Goal: Task Accomplishment & Management: Use online tool/utility

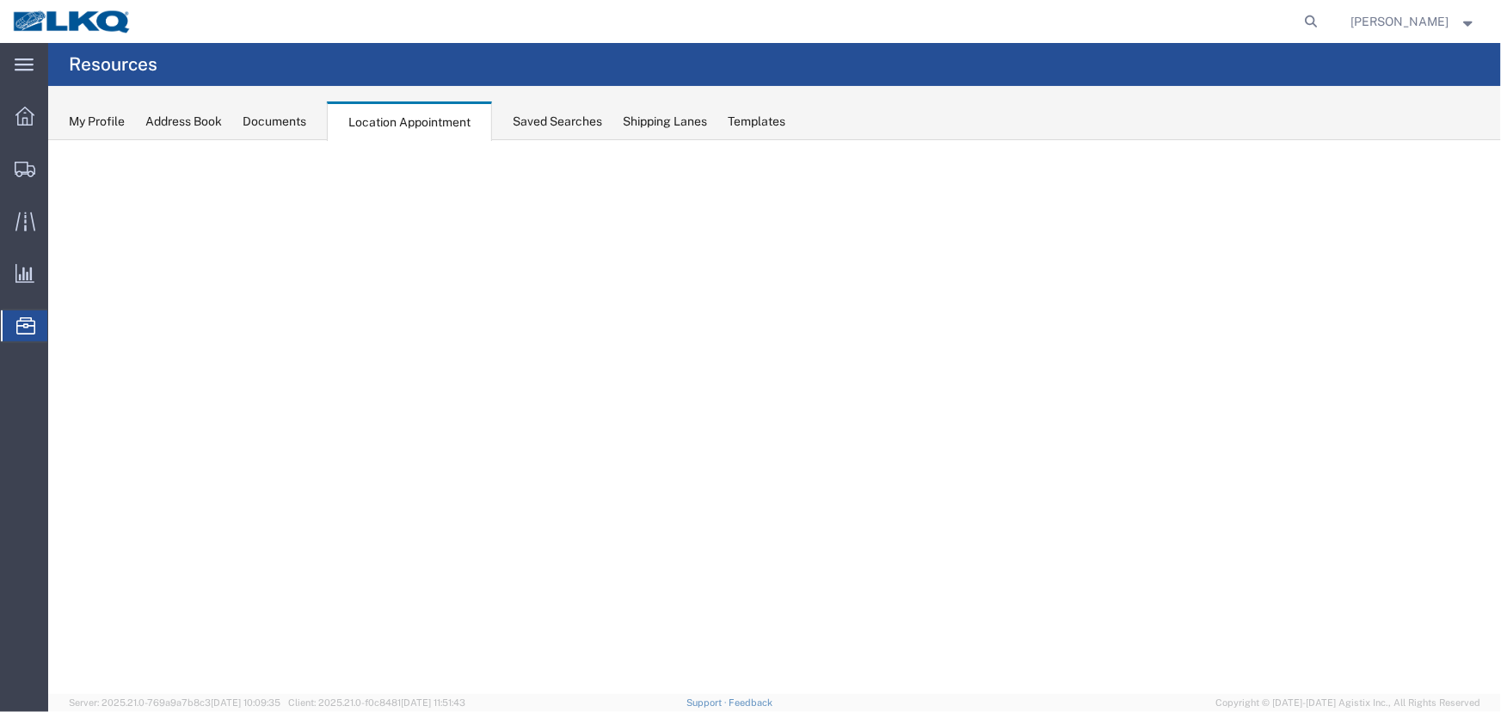
select select "27634"
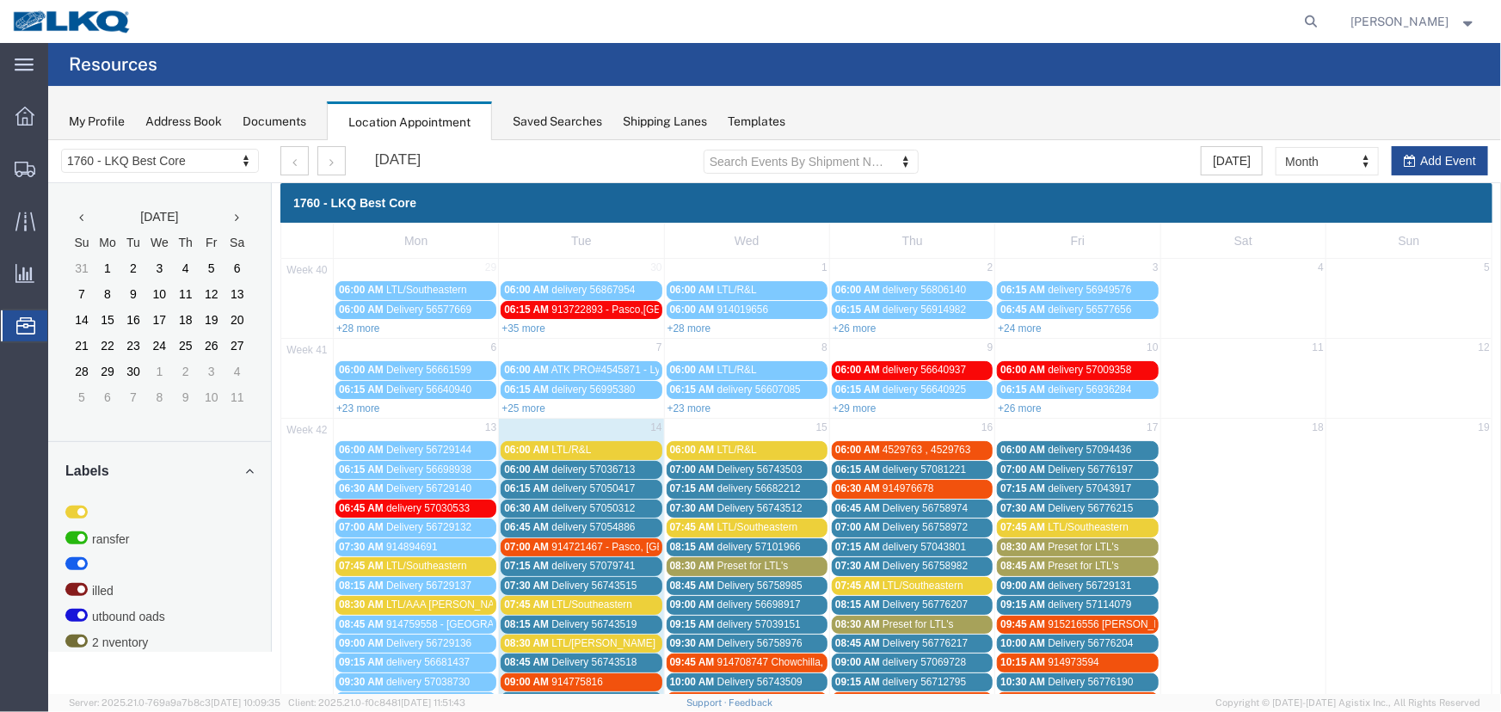
scroll to position [215, 0]
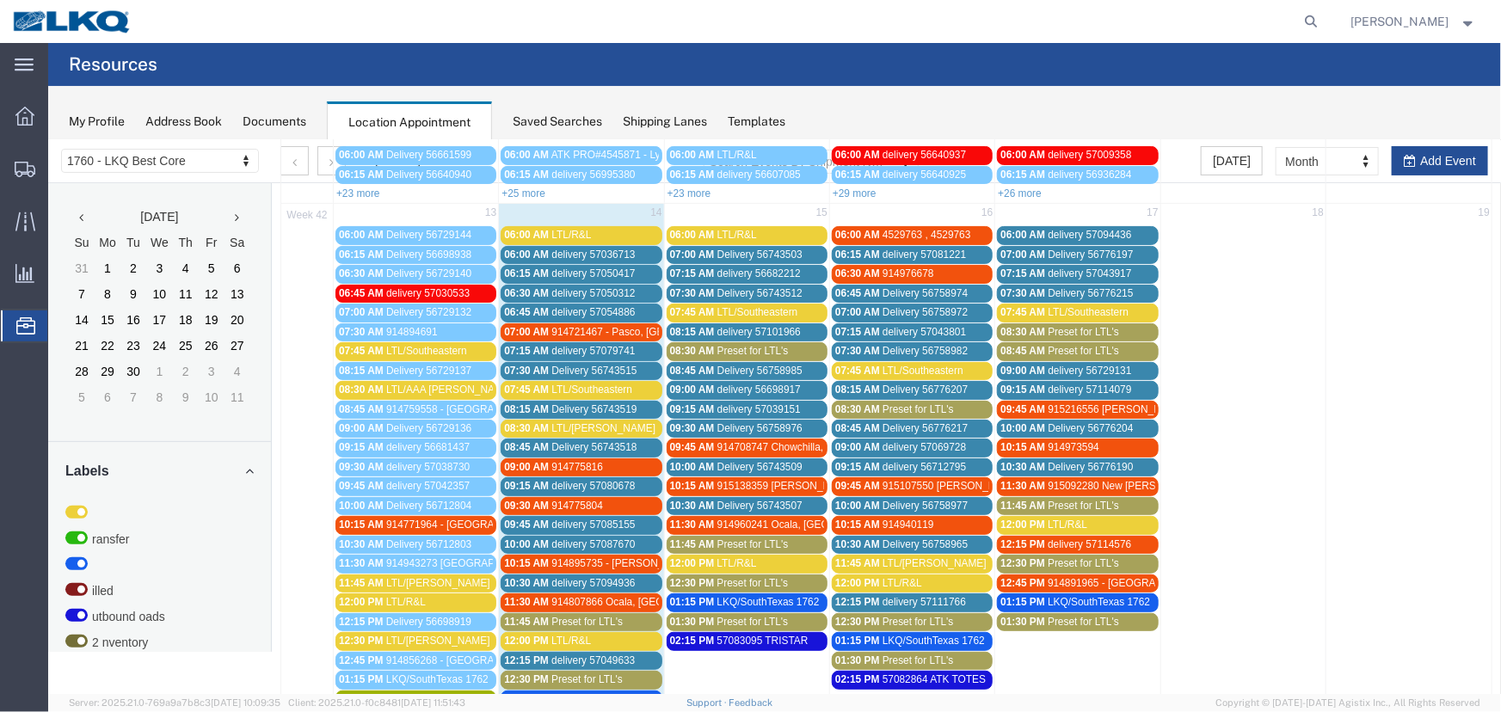
click at [559, 129] on div "Saved Searches" at bounding box center [557, 122] width 89 height 18
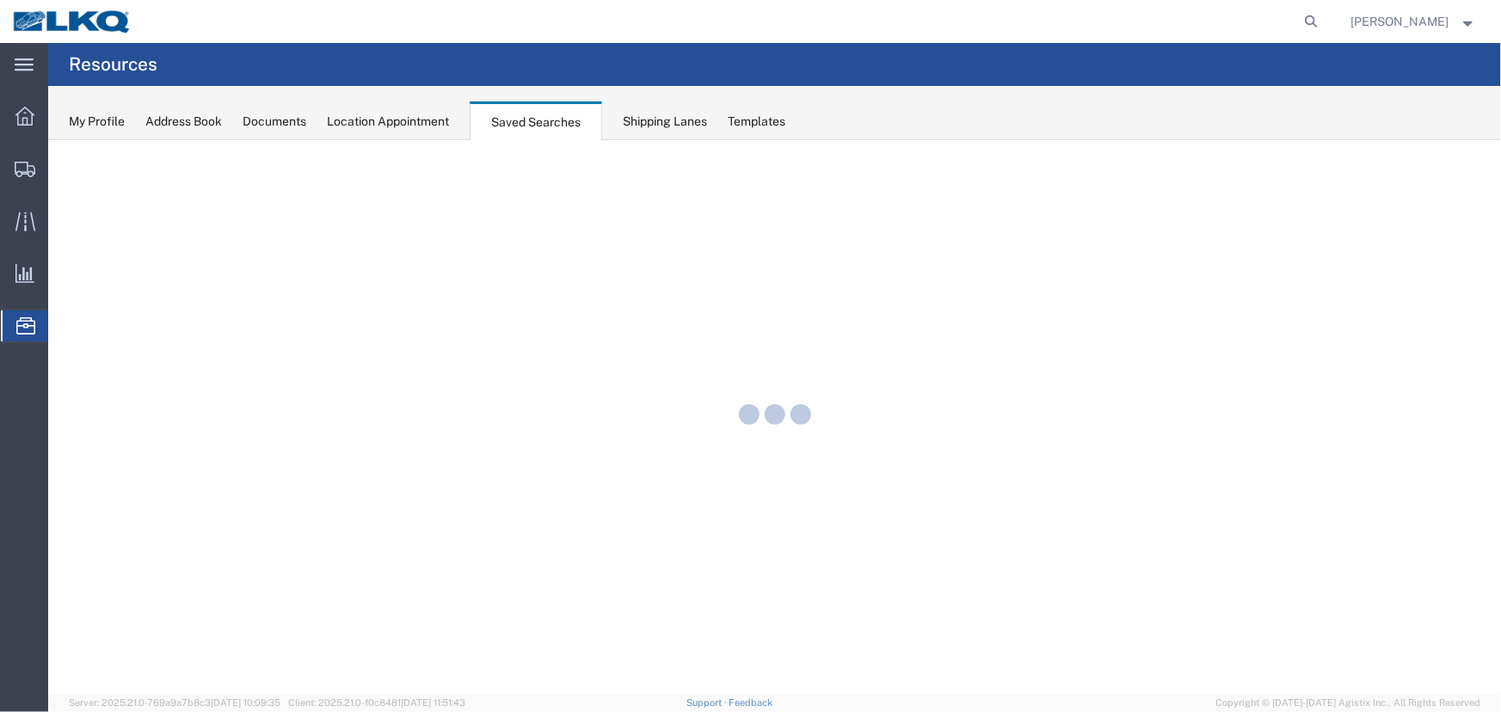
click at [421, 125] on div "Location Appointment" at bounding box center [388, 122] width 122 height 18
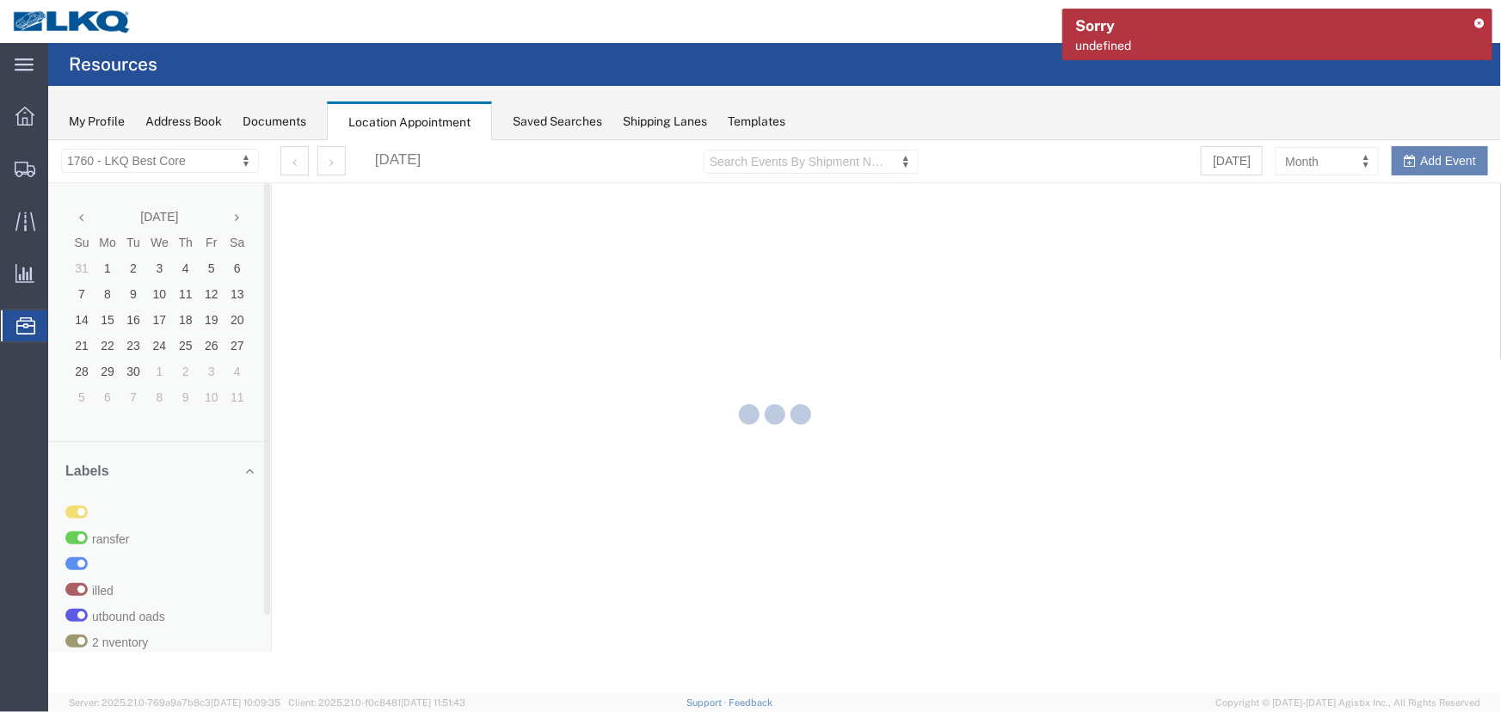
select select "27634"
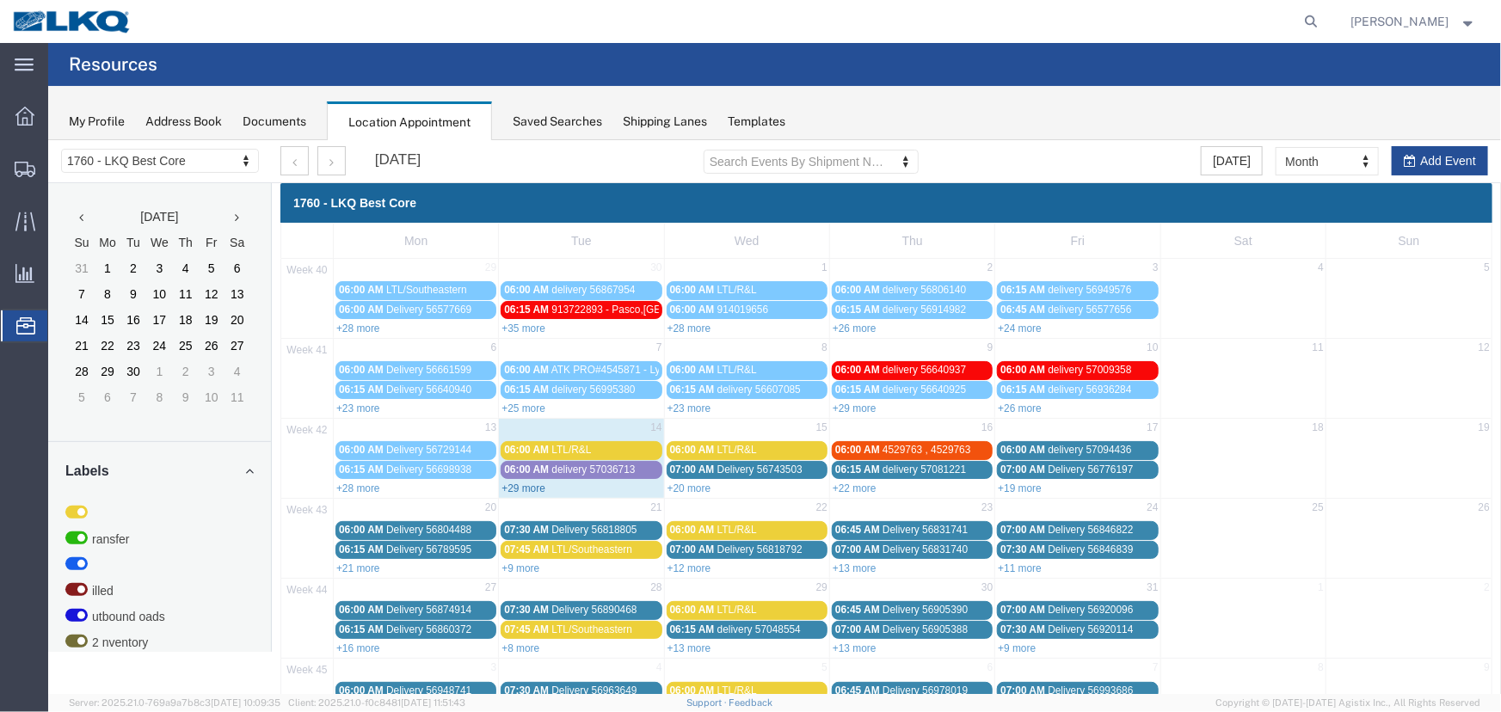
click at [525, 482] on link "+29 more" at bounding box center [523, 488] width 44 height 12
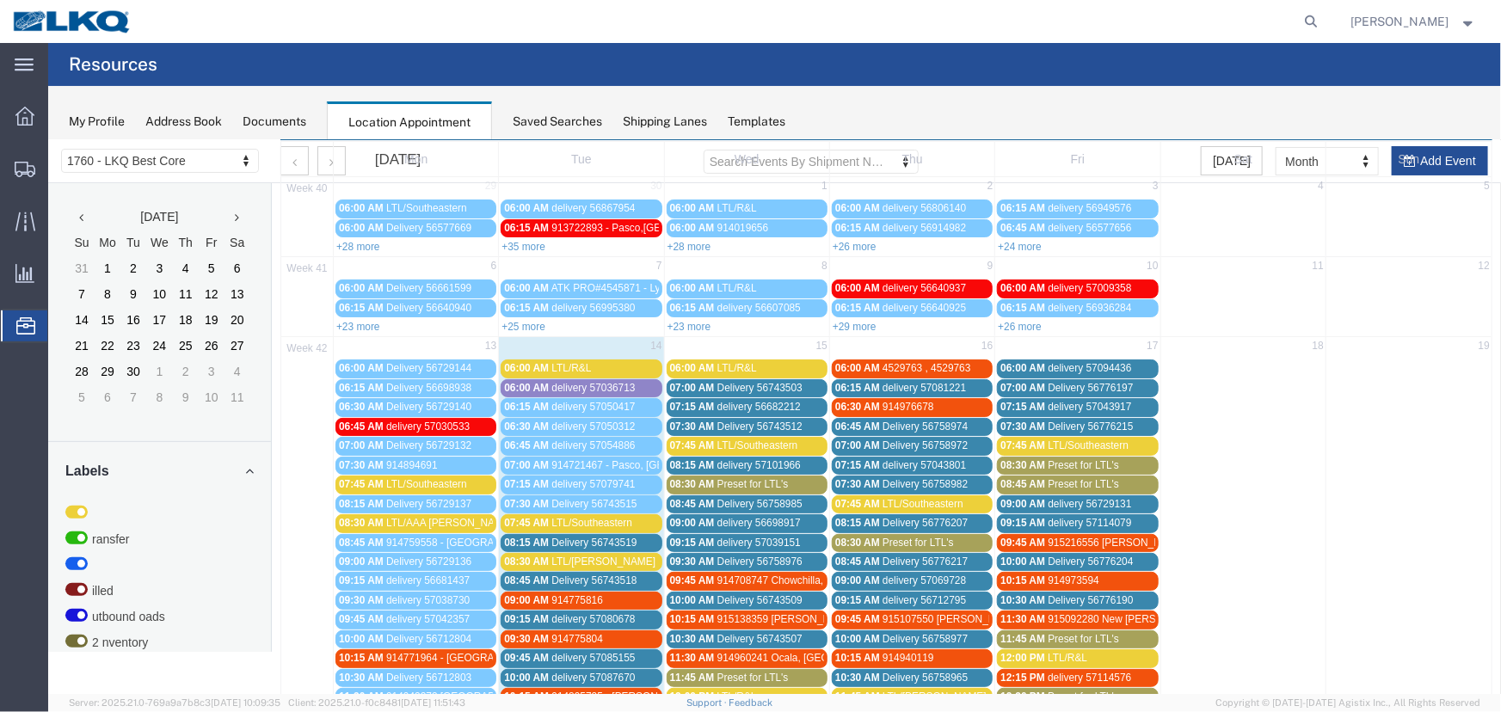
scroll to position [234, 0]
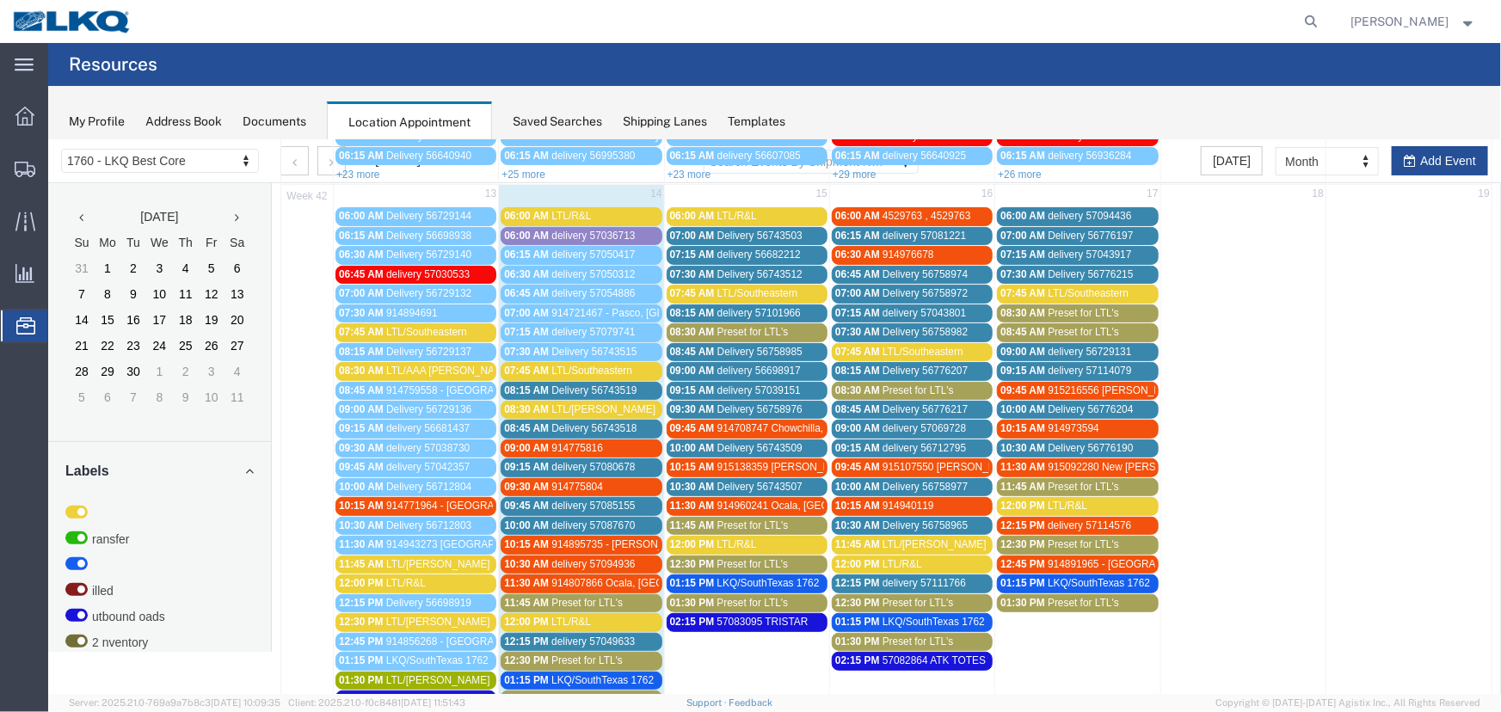
click at [594, 231] on span "delivery 57036713" at bounding box center [591, 235] width 83 height 12
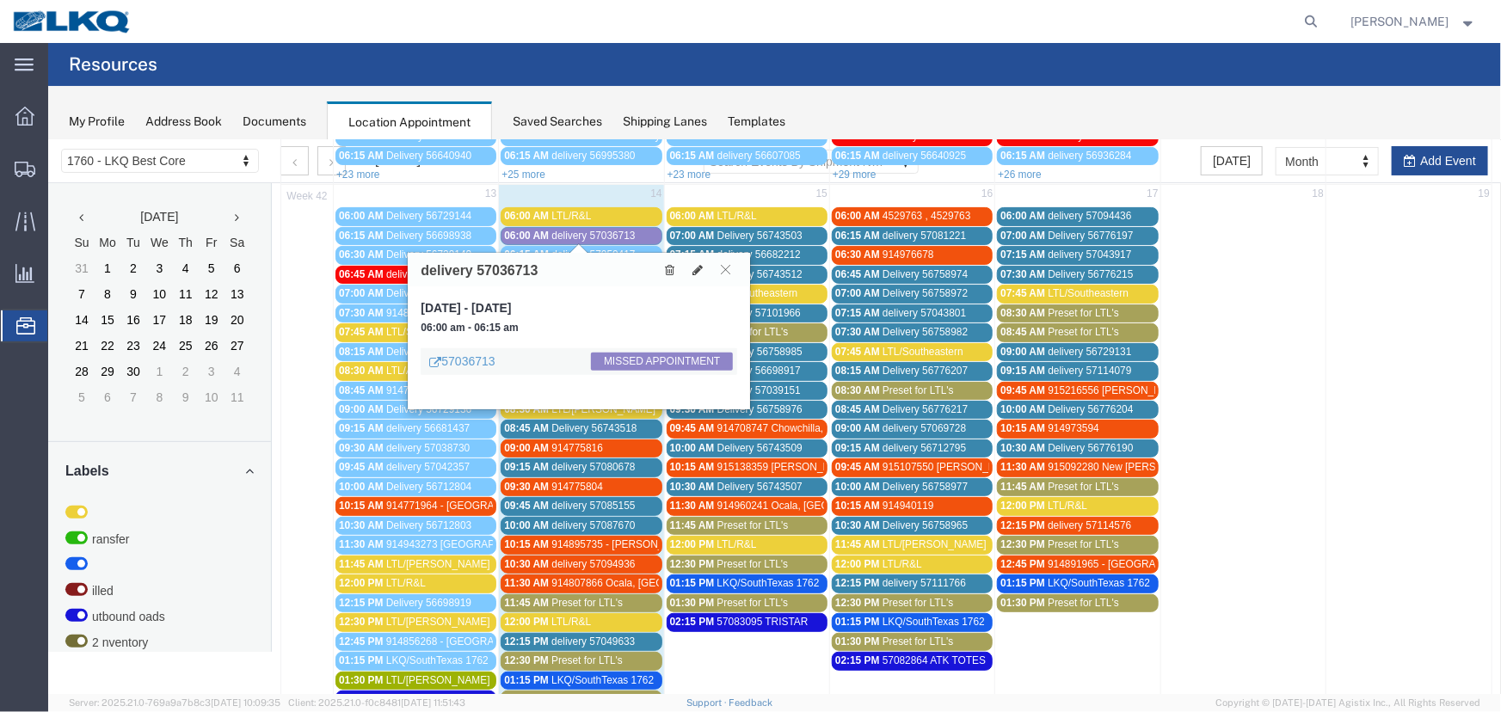
click at [587, 232] on span "delivery 57036713" at bounding box center [591, 235] width 83 height 12
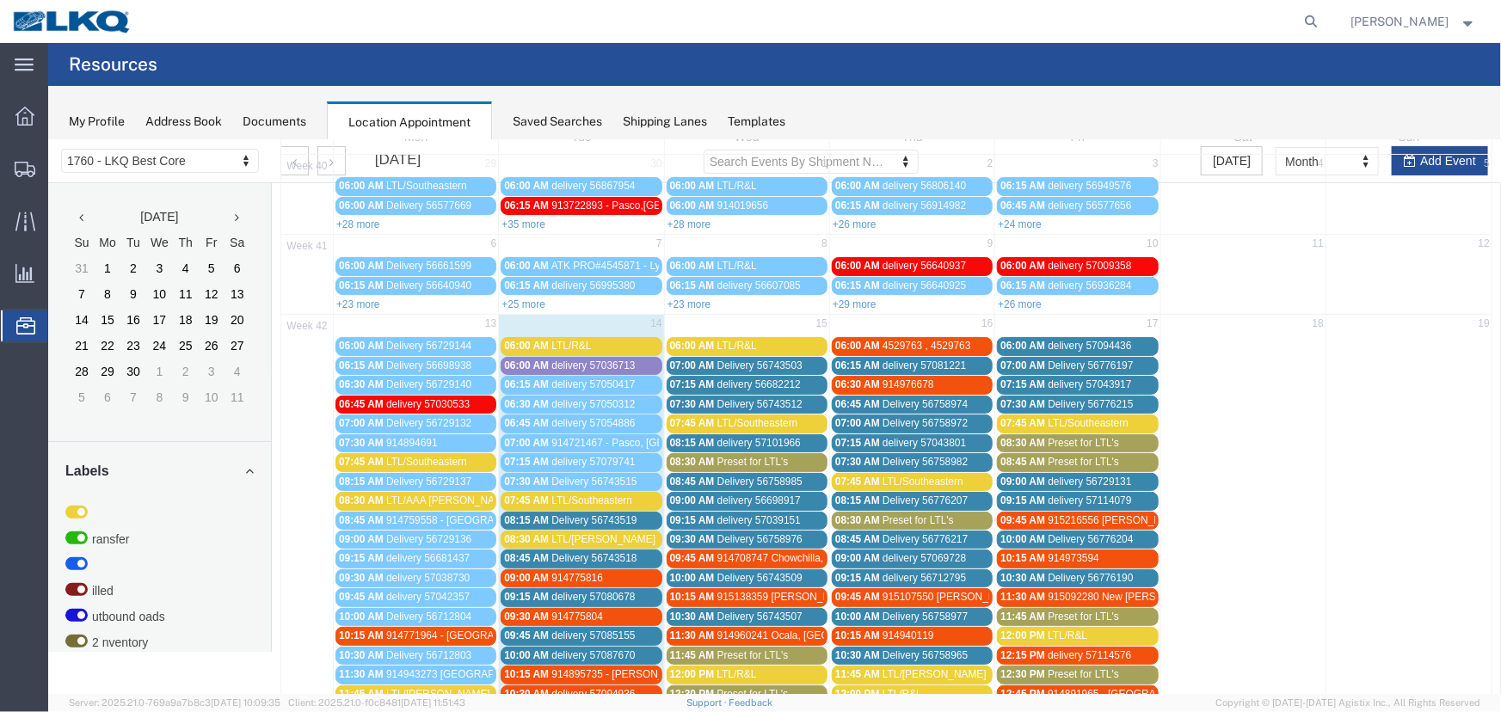
scroll to position [0, 0]
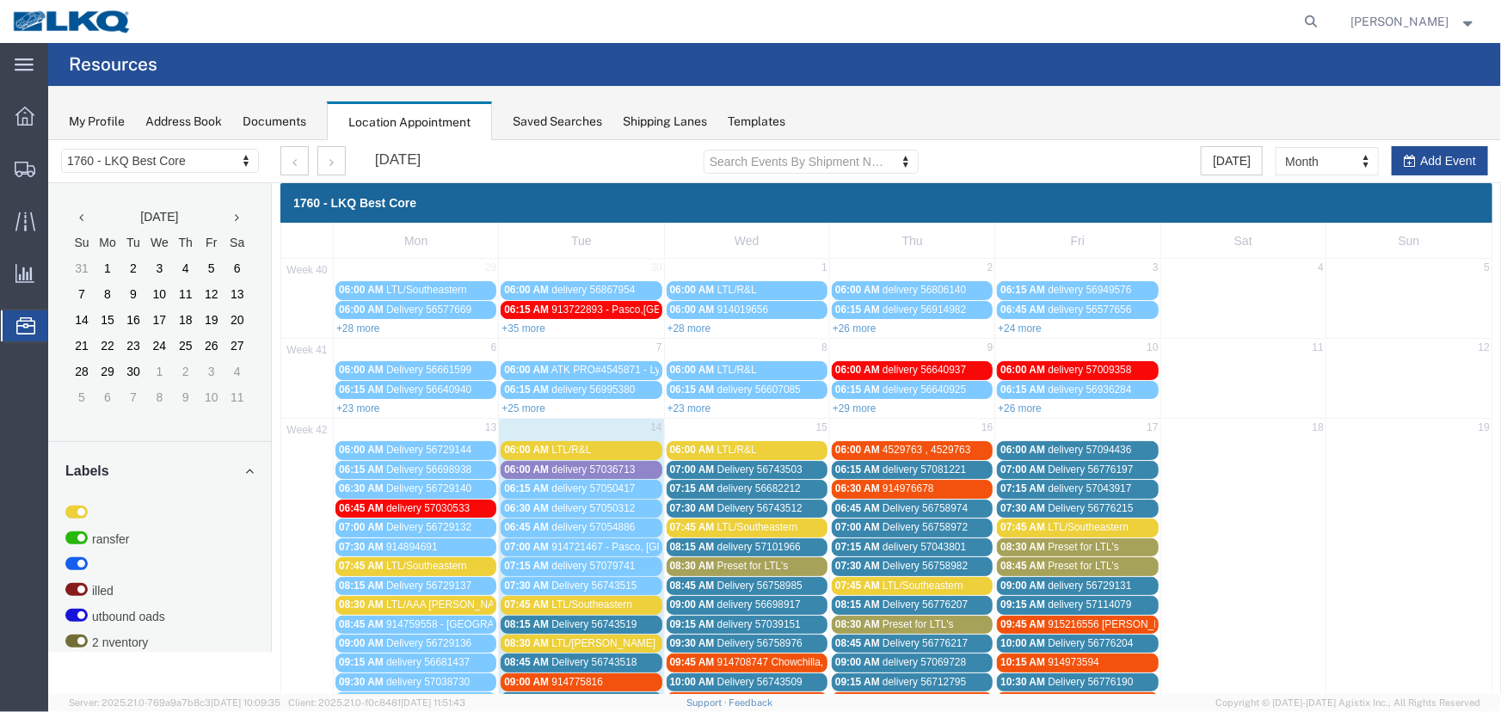
click at [519, 120] on div "Saved Searches" at bounding box center [557, 122] width 89 height 18
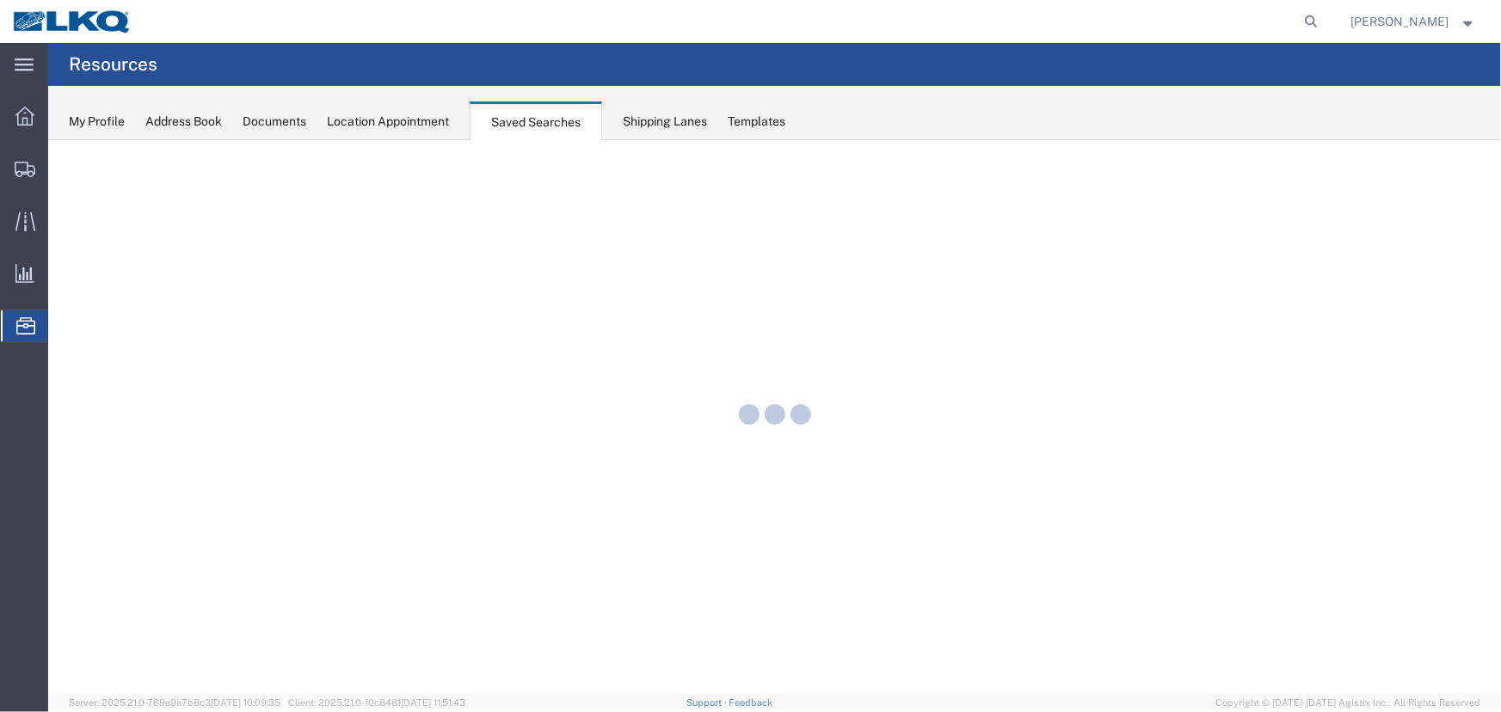
click at [419, 126] on div "Location Appointment" at bounding box center [388, 122] width 122 height 18
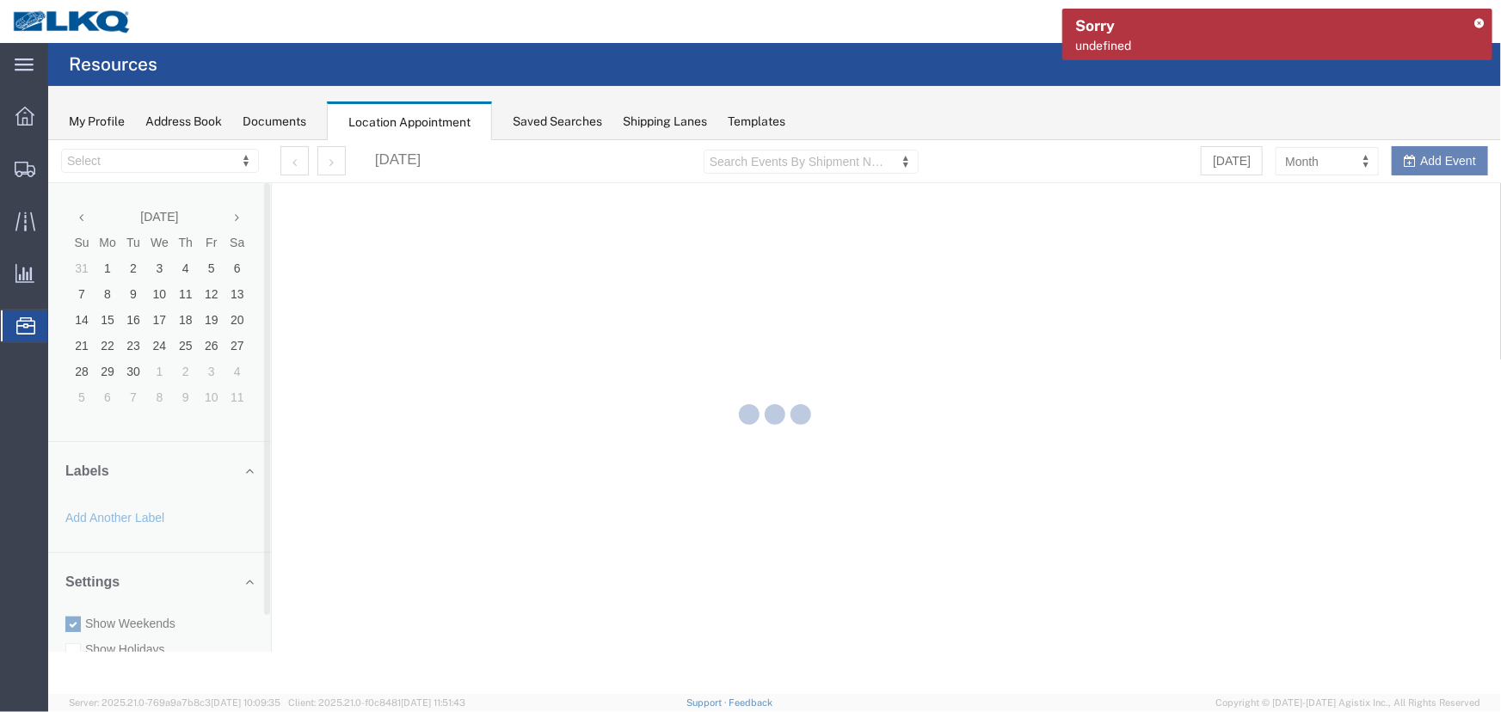
select select "27634"
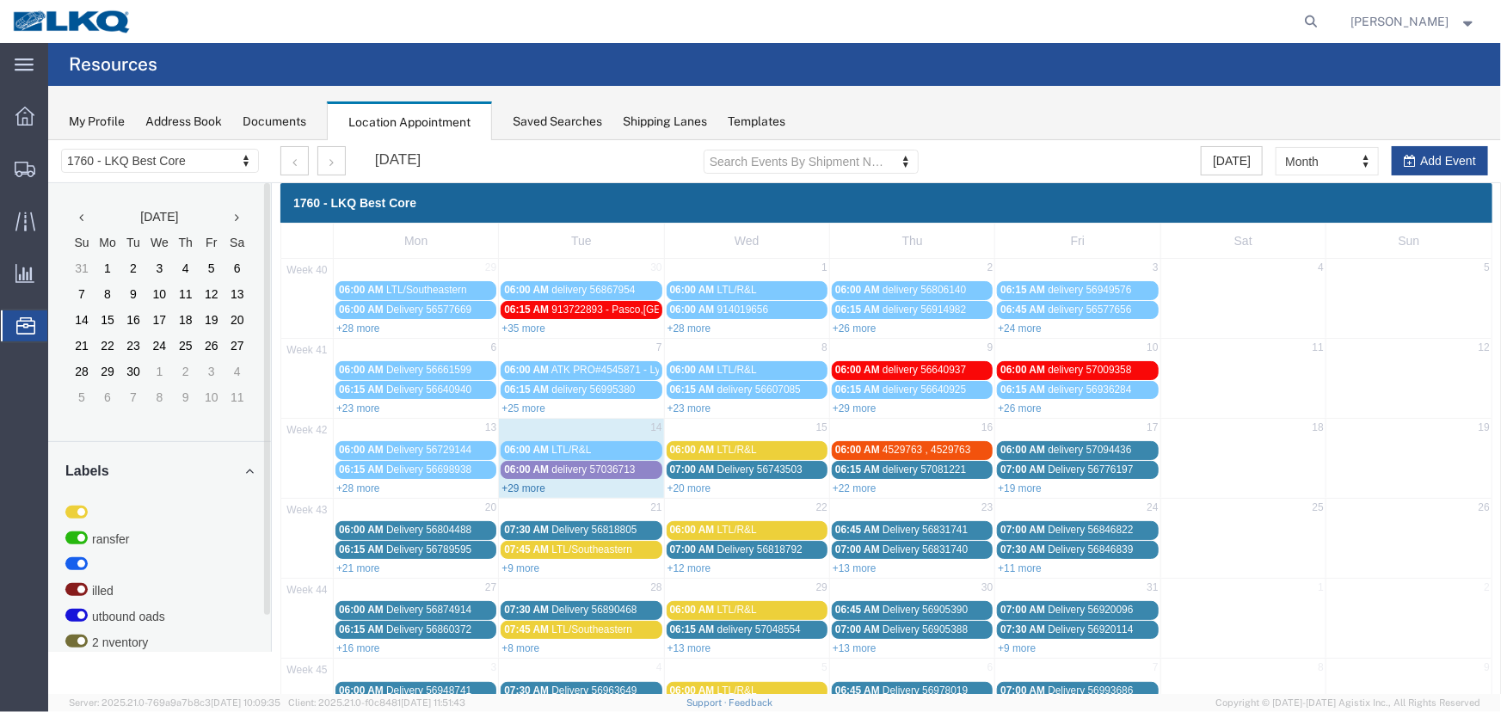
click at [530, 482] on link "+29 more" at bounding box center [523, 488] width 44 height 12
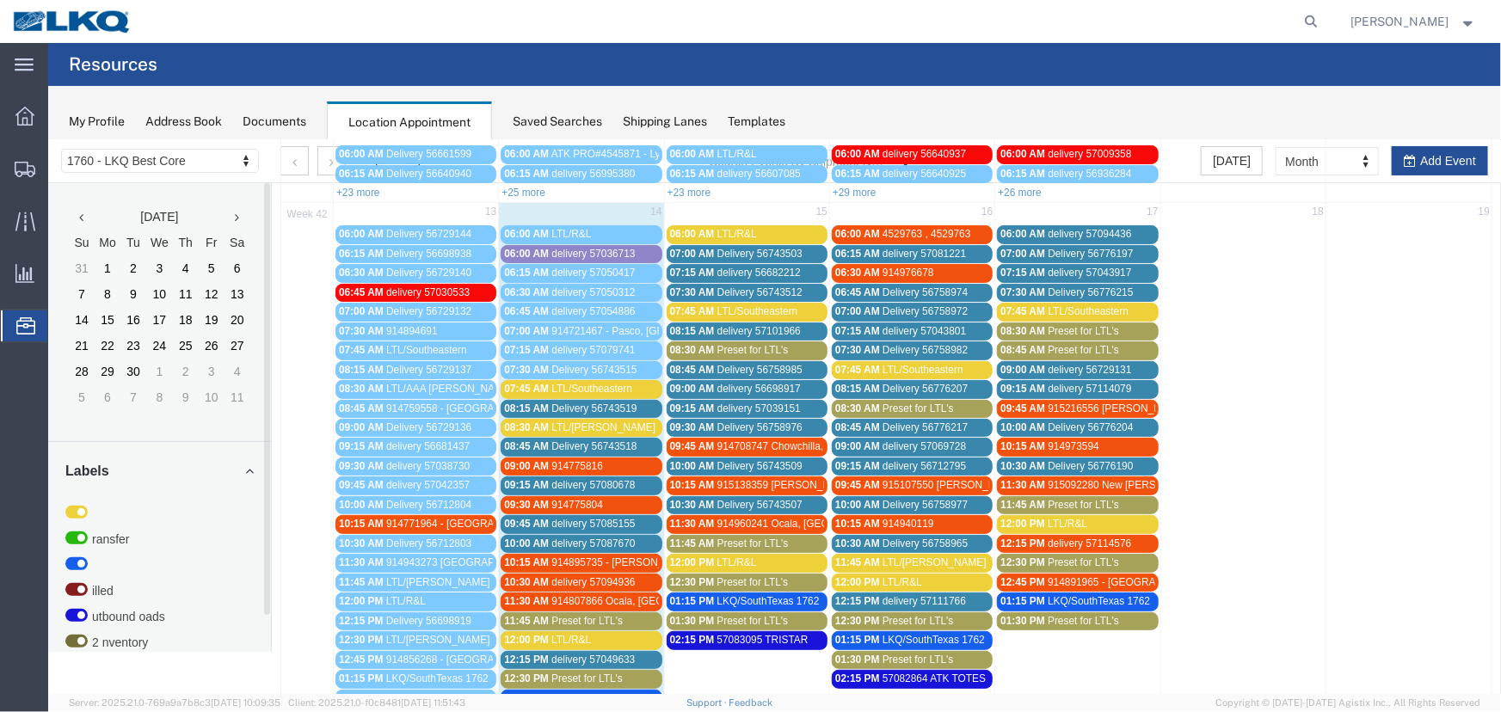
scroll to position [215, 0]
drag, startPoint x: 562, startPoint y: 672, endPoint x: 618, endPoint y: 641, distance: 63.9
click at [562, 673] on span "Preset for LTL's" at bounding box center [585, 679] width 71 height 12
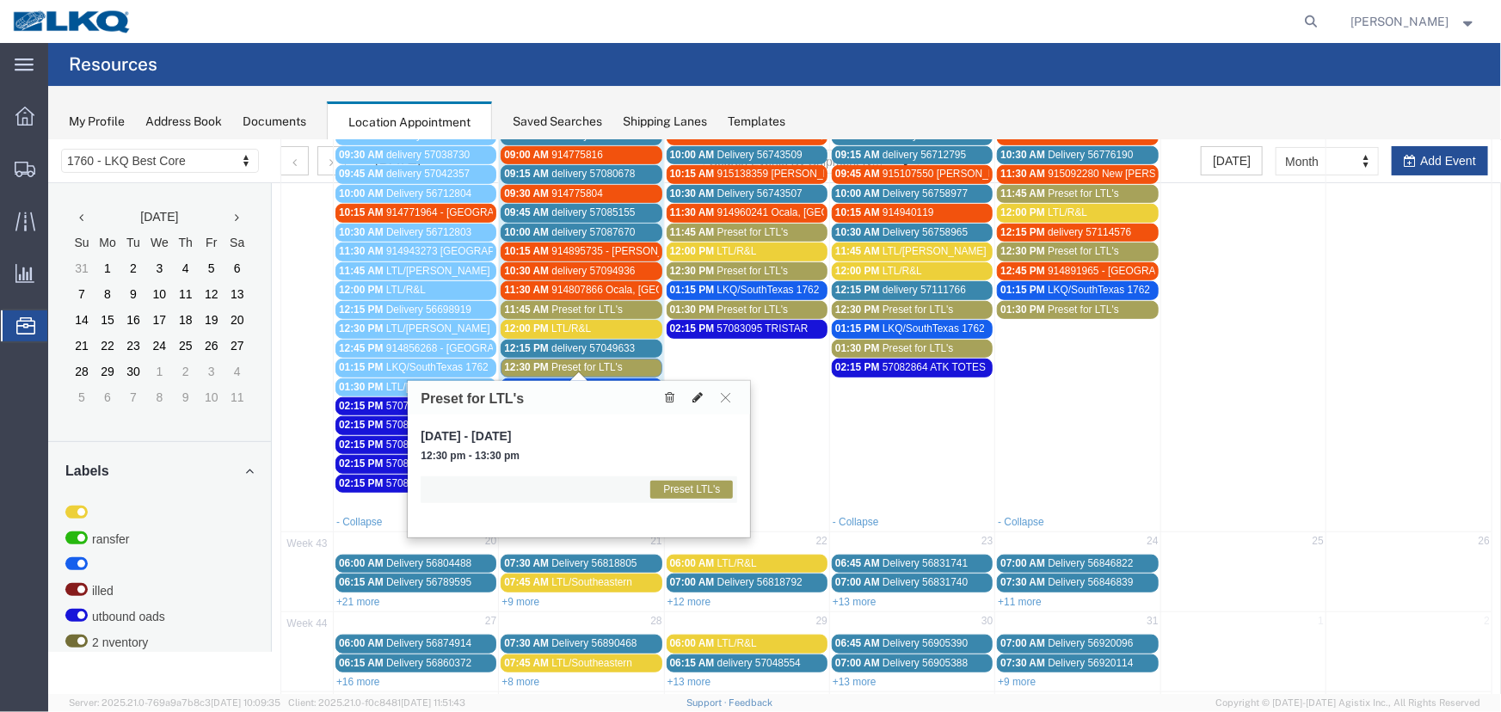
click at [692, 397] on icon at bounding box center [696, 396] width 10 height 12
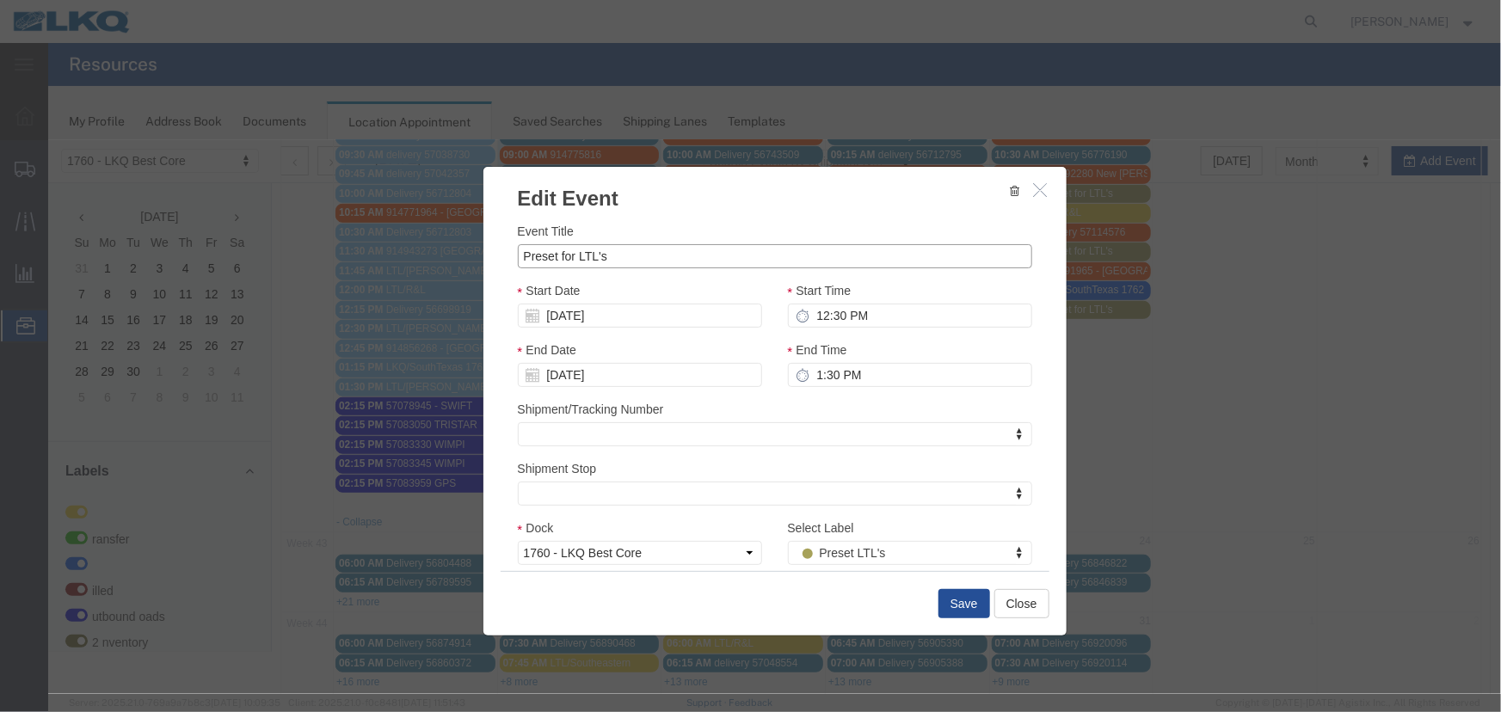
drag, startPoint x: 660, startPoint y: 250, endPoint x: 175, endPoint y: 237, distance: 485.3
click at [175, 237] on div "Edit Event Event Title Preset for LTL's Start Date [DATE] Start Time 12:30 PM E…" at bounding box center [773, 416] width 1453 height 554
type input "LTL/XPO"
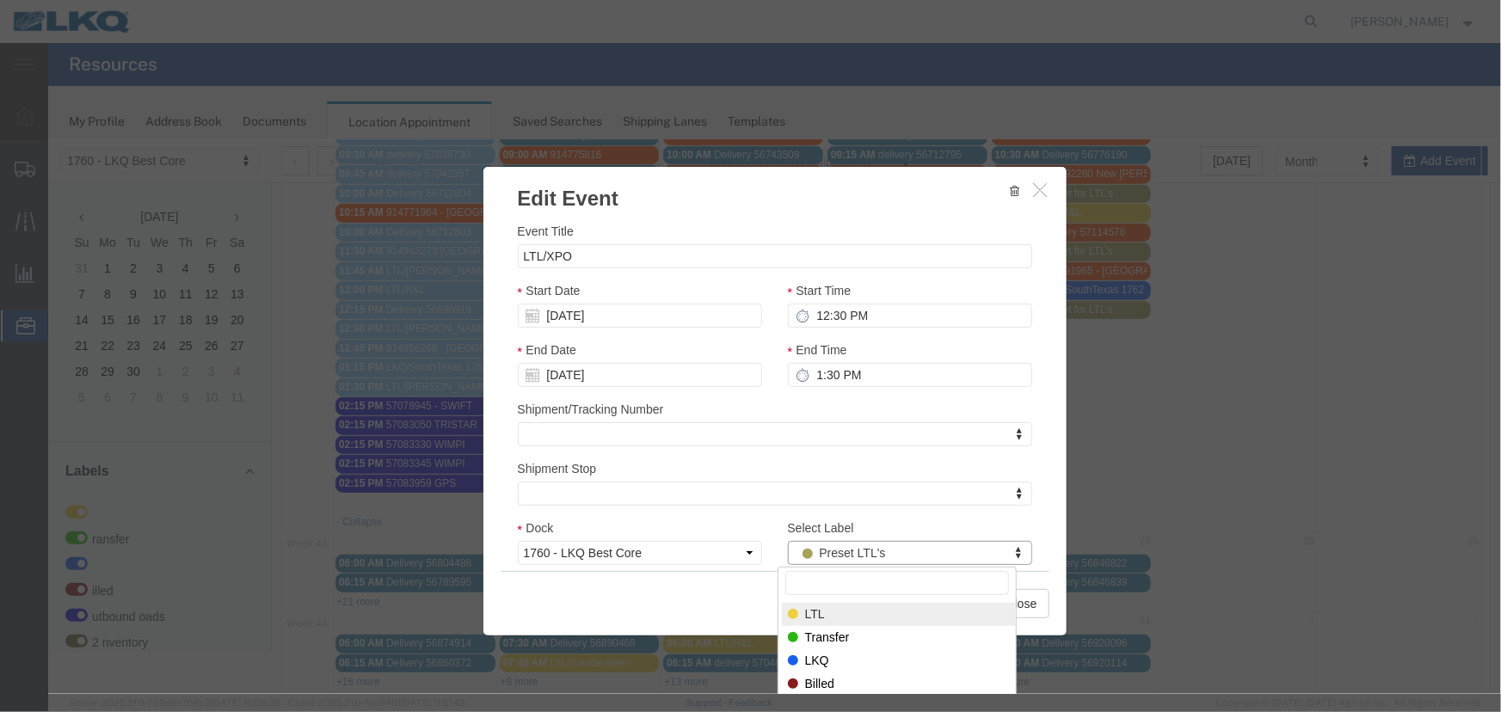
select select "25"
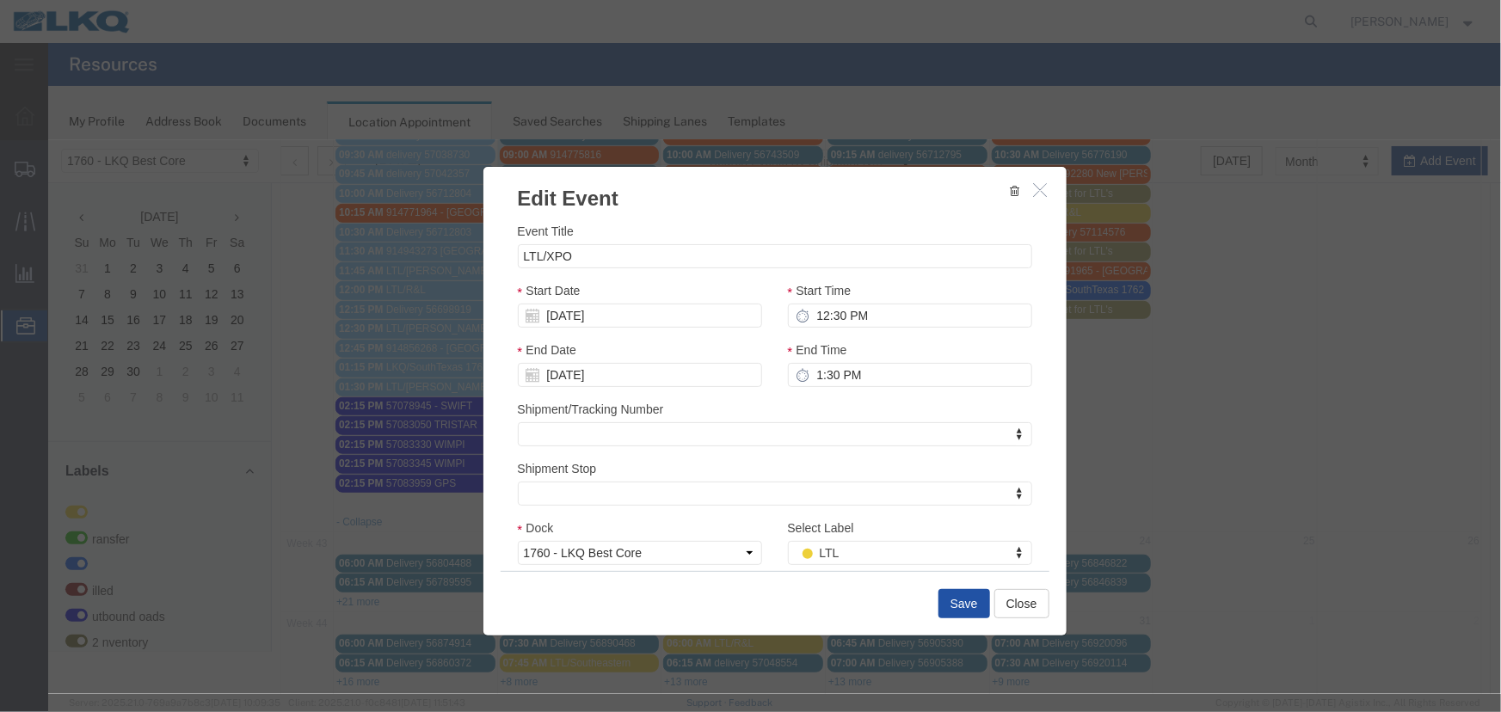
click at [955, 609] on button "Save" at bounding box center [963, 602] width 52 height 29
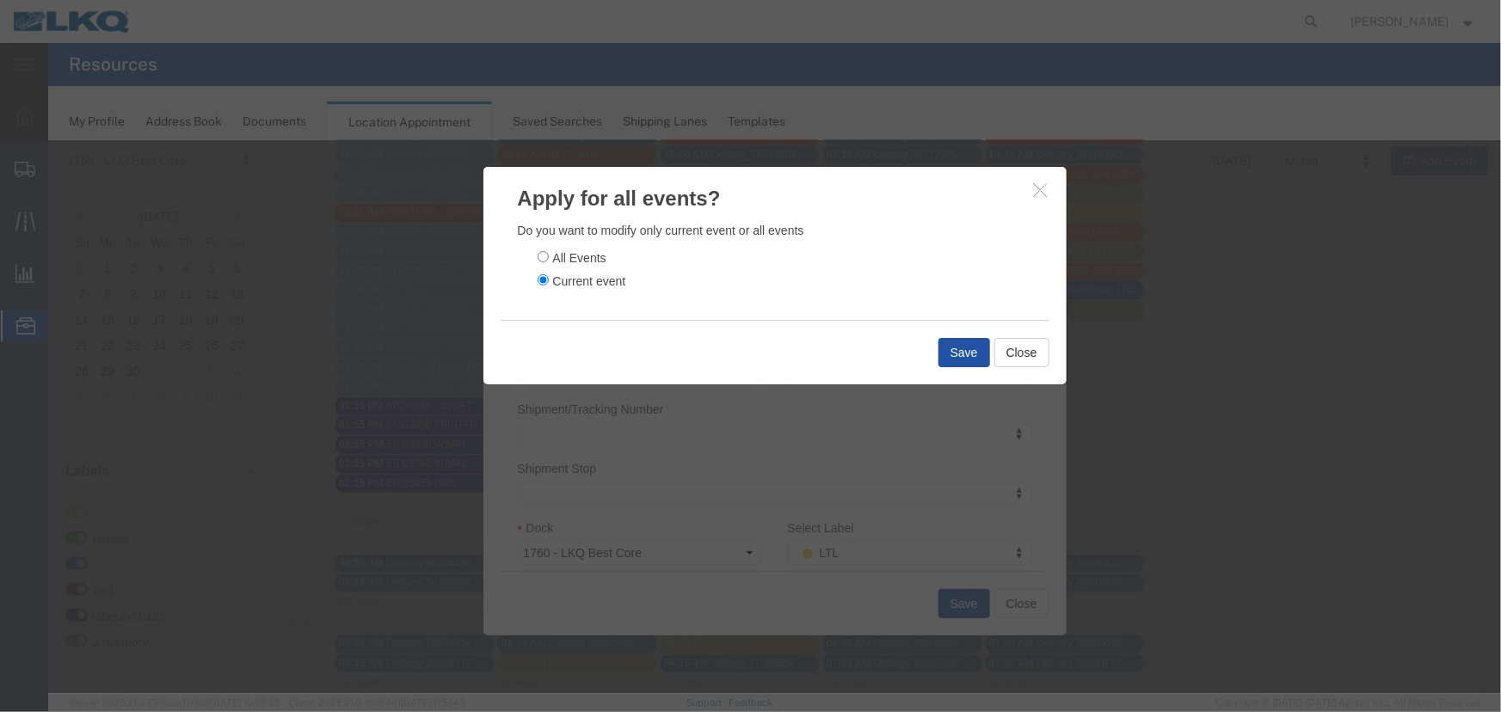
click at [962, 347] on button "Save" at bounding box center [963, 351] width 52 height 29
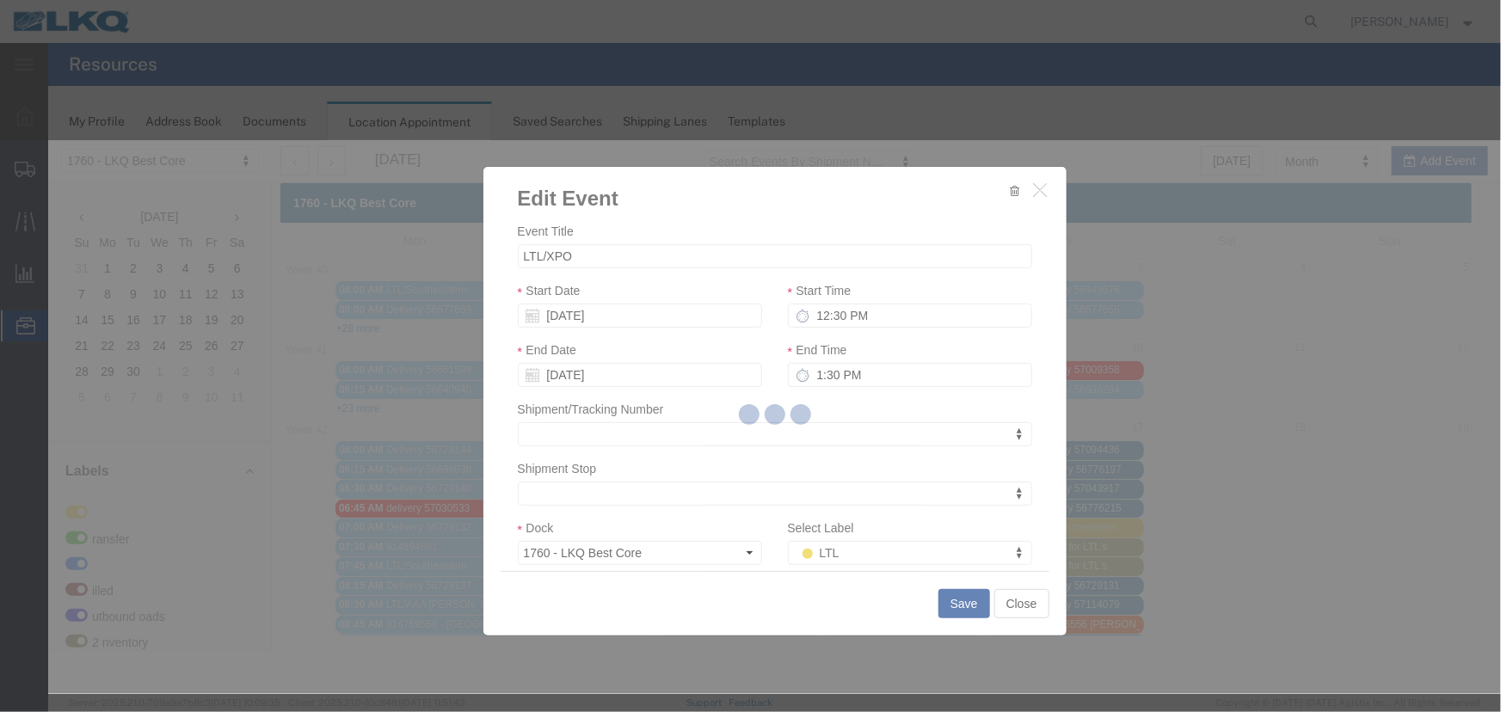
scroll to position [0, 0]
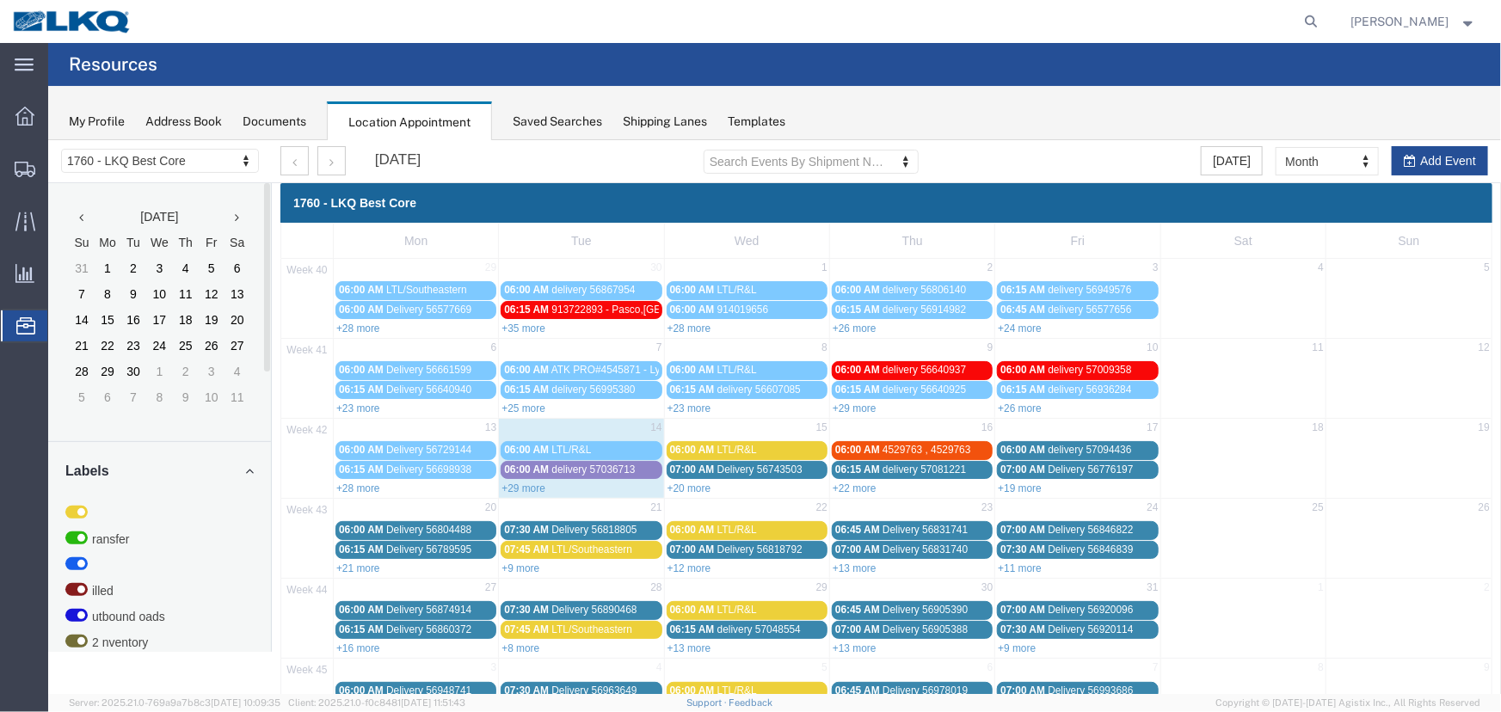
click at [533, 126] on div "Saved Searches" at bounding box center [557, 122] width 89 height 18
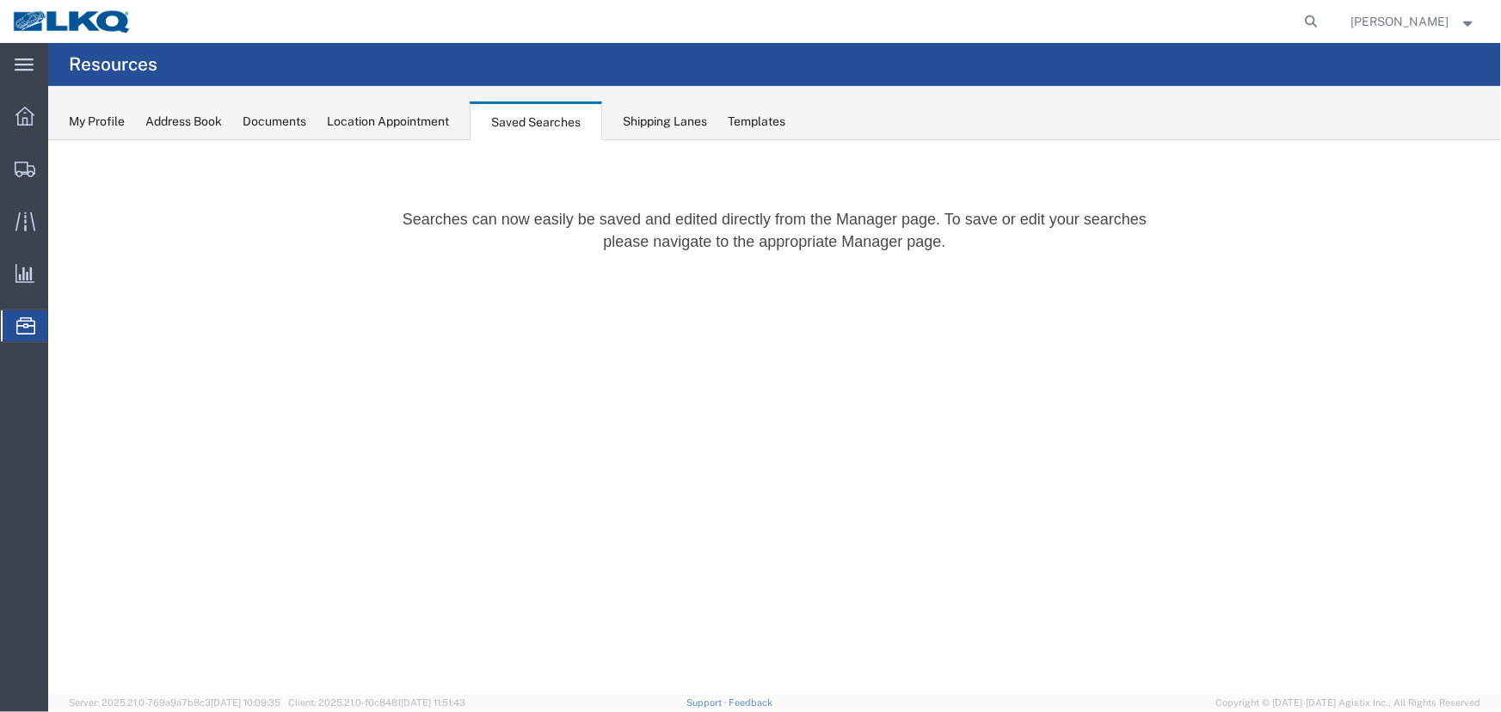
click at [390, 124] on div "Location Appointment" at bounding box center [388, 122] width 122 height 18
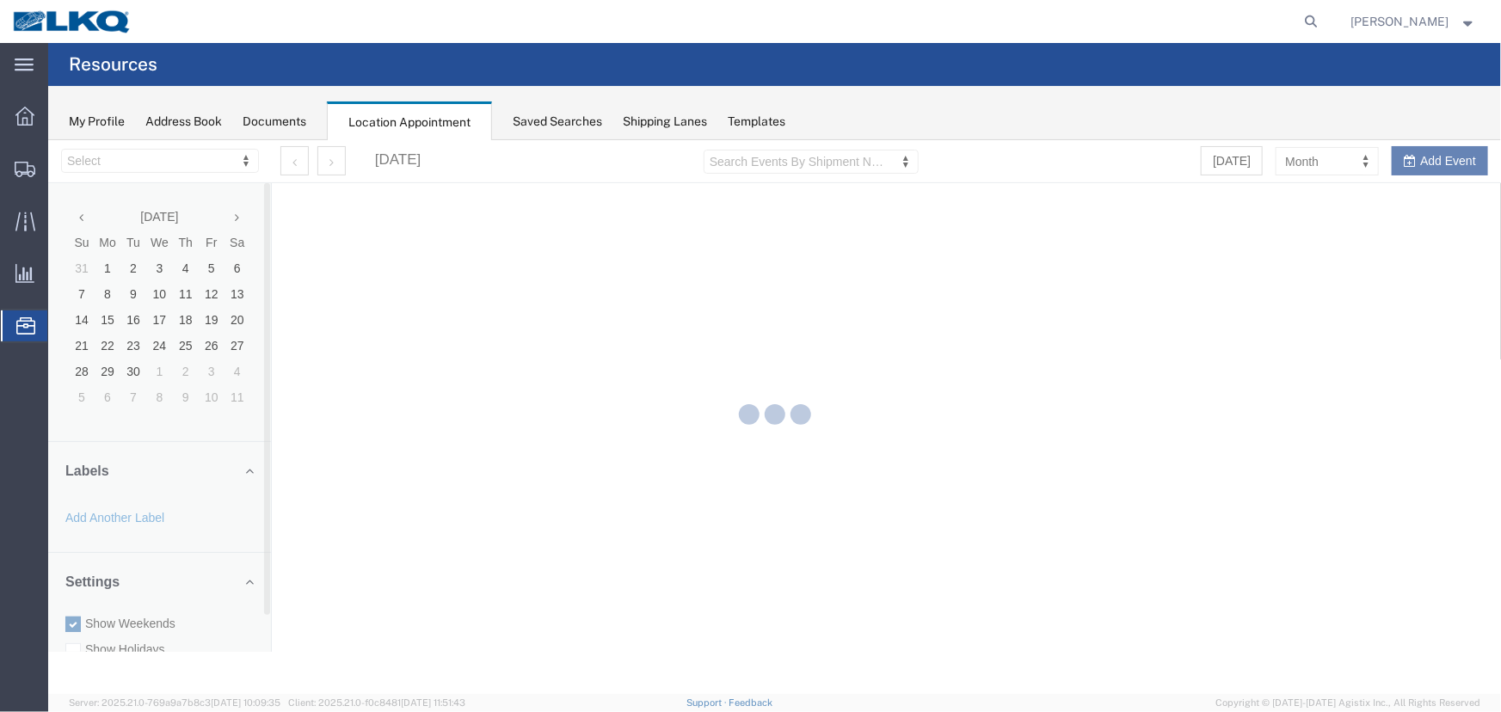
select select "27634"
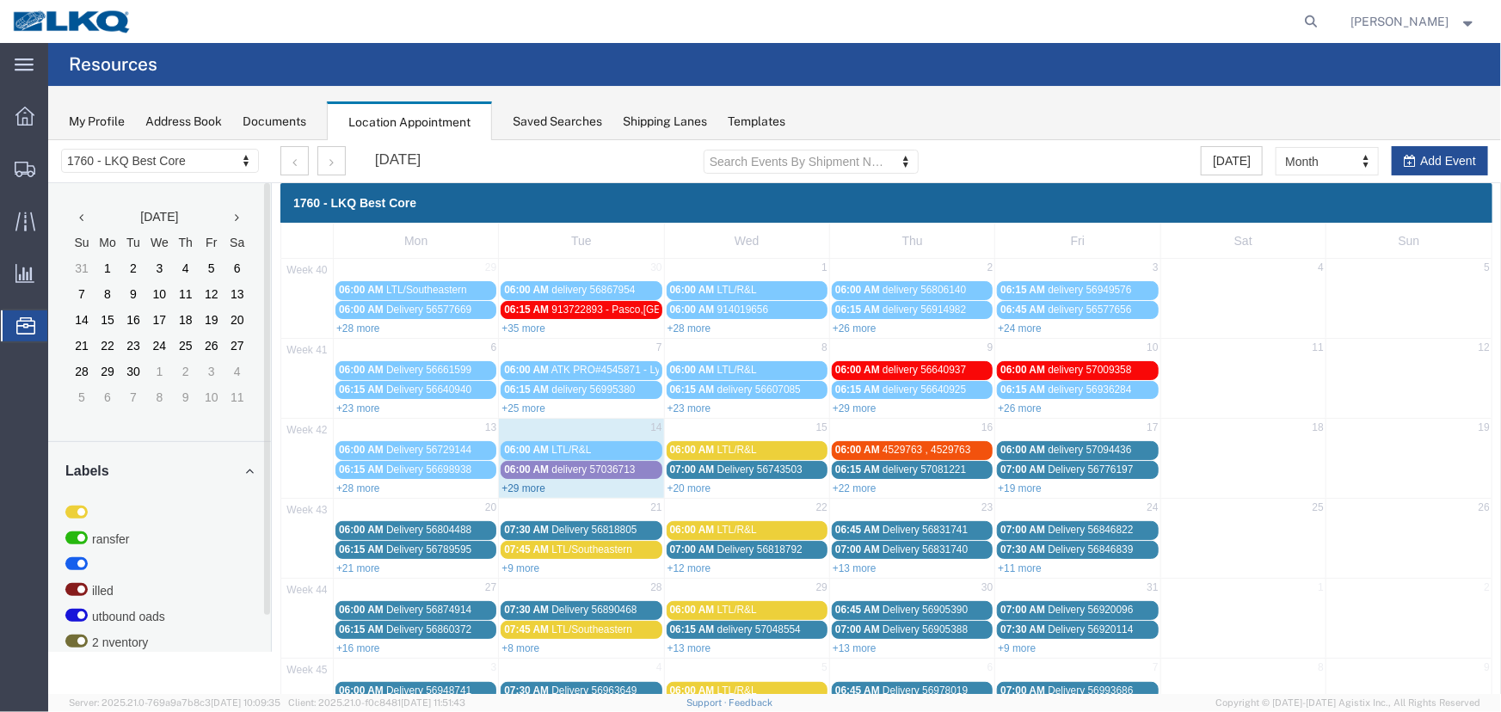
click at [521, 482] on link "+29 more" at bounding box center [523, 488] width 44 height 12
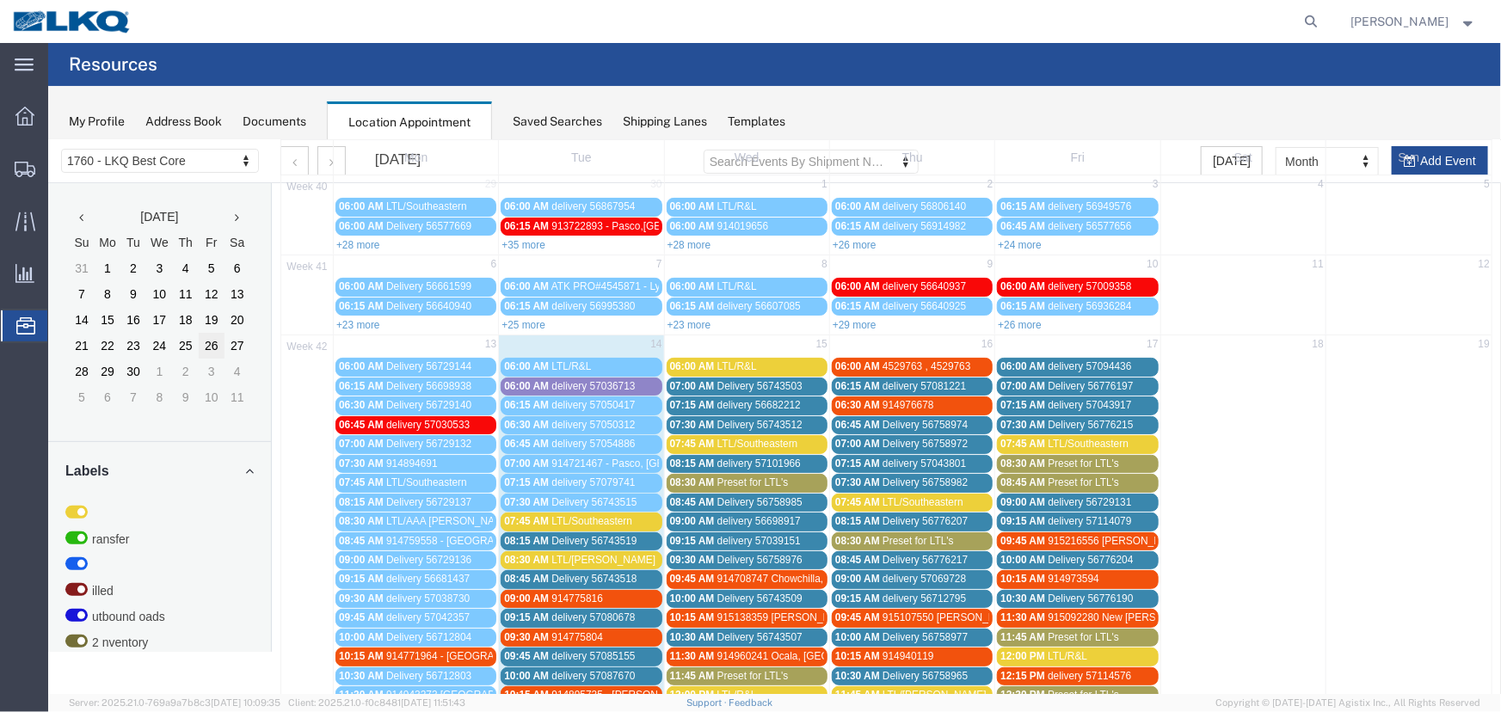
scroll to position [77, 0]
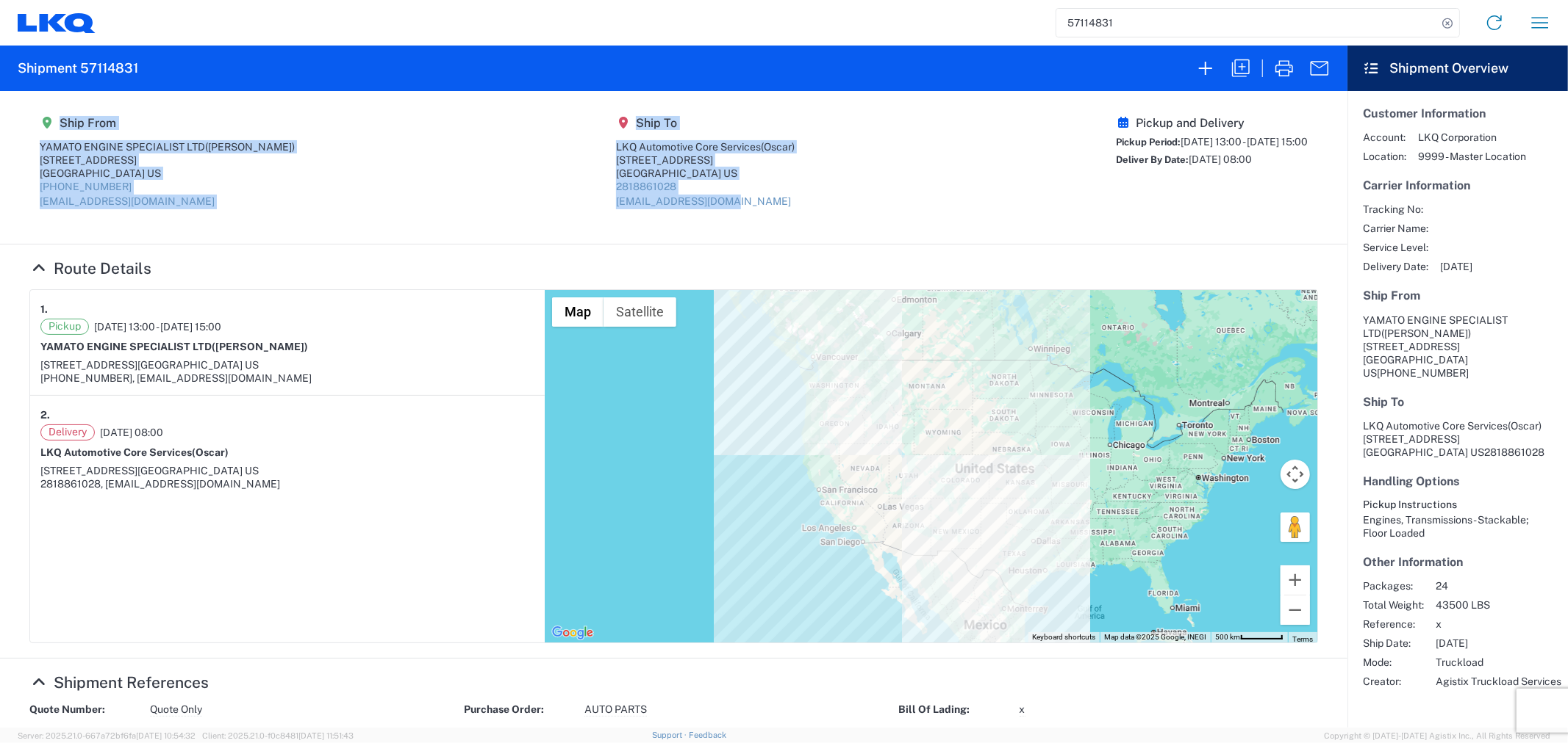
click at [484, 155] on agx-shipment-main-routing-info "Ship From YAMATO ENGINE SPECIALIST LTD (John Charles Guillory) 2020 E BAKERVIEW…" at bounding box center [673, 167] width 1289 height 123
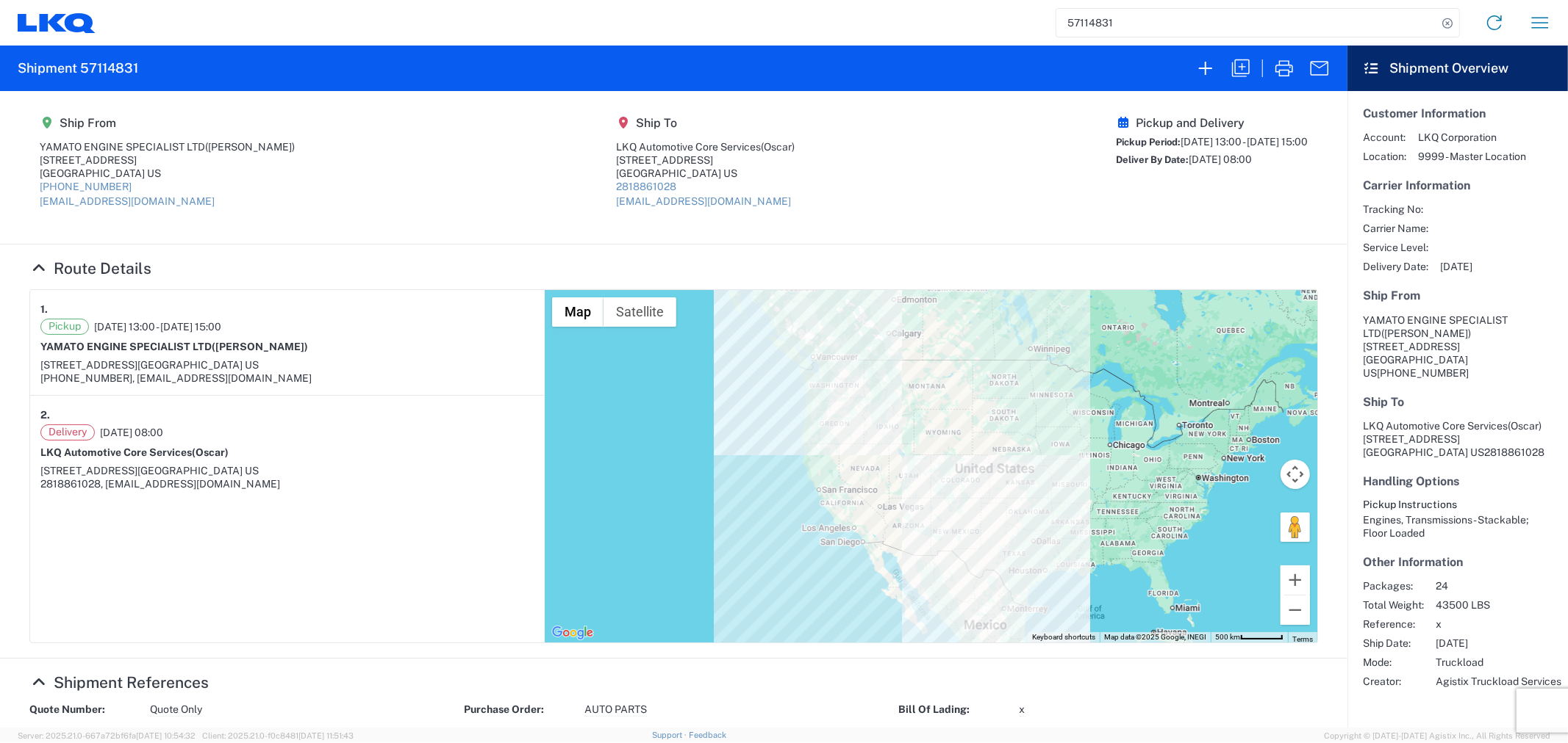
click at [456, 190] on agx-shipment-main-routing-info "Ship From YAMATO ENGINE SPECIALIST LTD (John Charles Guillory) 2020 E BAKERVIEW…" at bounding box center [673, 167] width 1289 height 123
